Goal: Task Accomplishment & Management: Complete application form

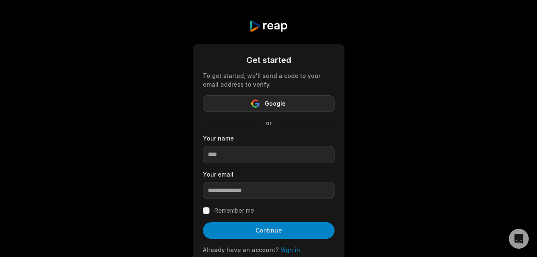
click at [274, 101] on span "Google" at bounding box center [275, 104] width 21 height 10
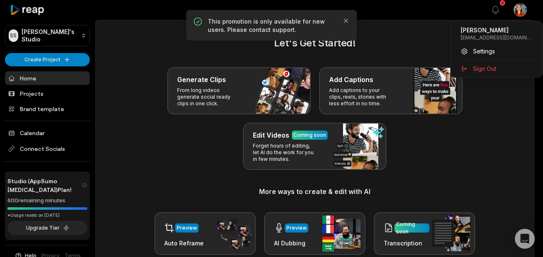
click at [524, 6] on html "SS Susan's Studio Create Project Home Projects Brand template Calendar Connect …" at bounding box center [271, 128] width 543 height 257
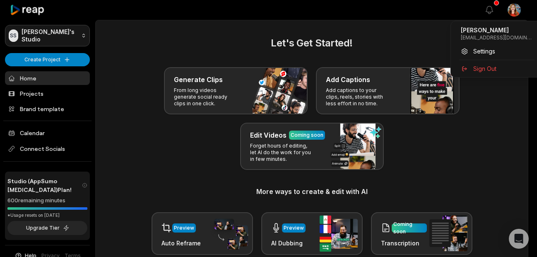
click at [44, 37] on html "SS Susan's Studio Create Project Home Projects Brand template Calendar Connect …" at bounding box center [268, 128] width 537 height 257
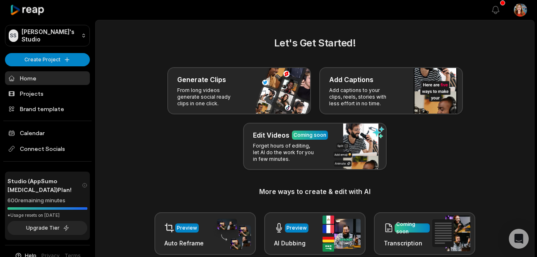
click at [41, 77] on link "Home" at bounding box center [47, 78] width 85 height 14
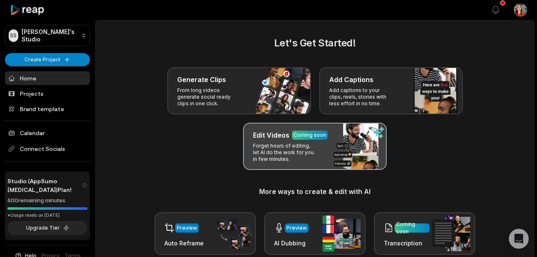
click at [299, 130] on div "Coming soon" at bounding box center [310, 134] width 36 height 9
